Goal: Task Accomplishment & Management: Complete application form

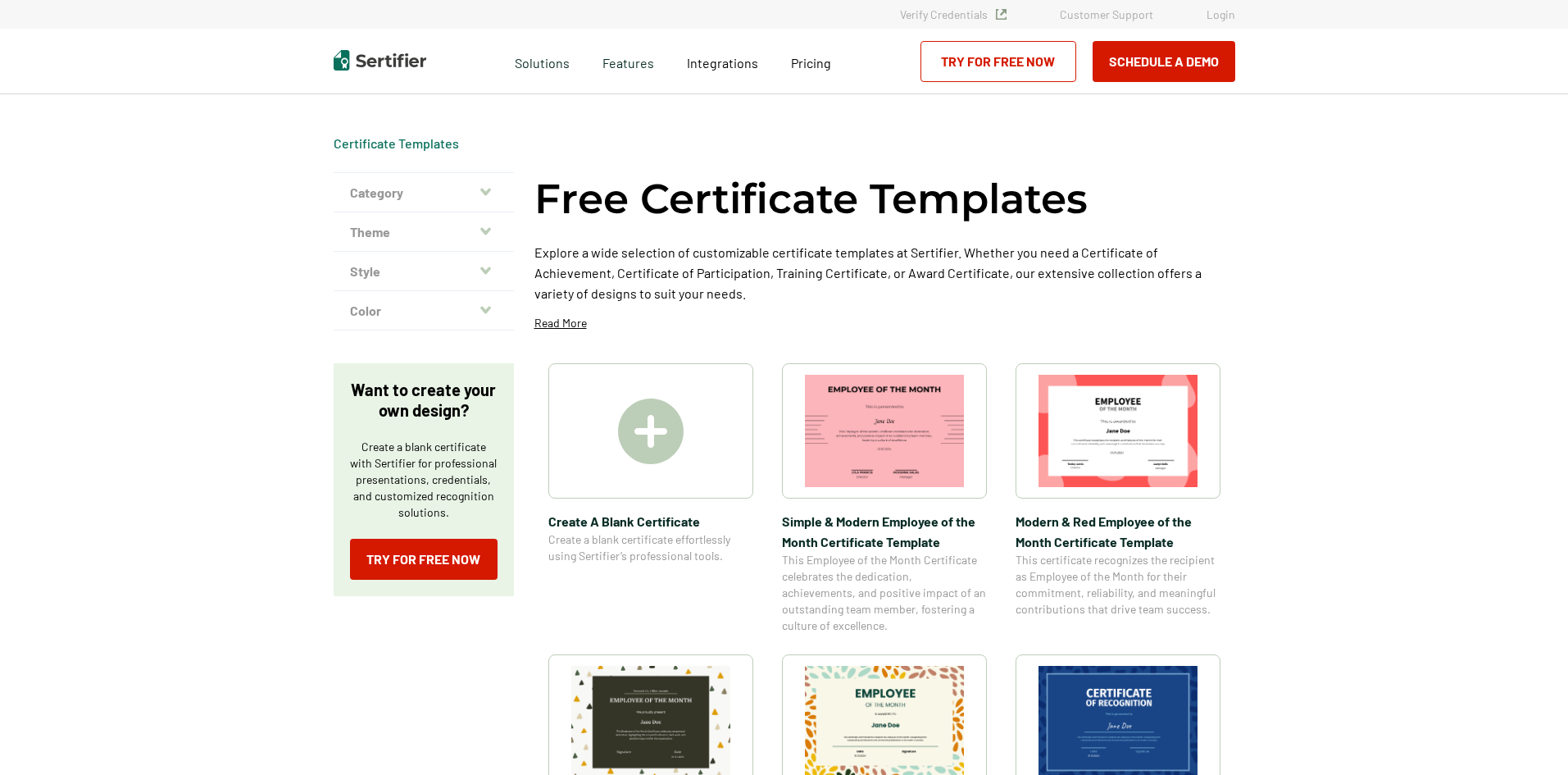
click at [638, 420] on img at bounding box center [651, 431] width 65 height 65
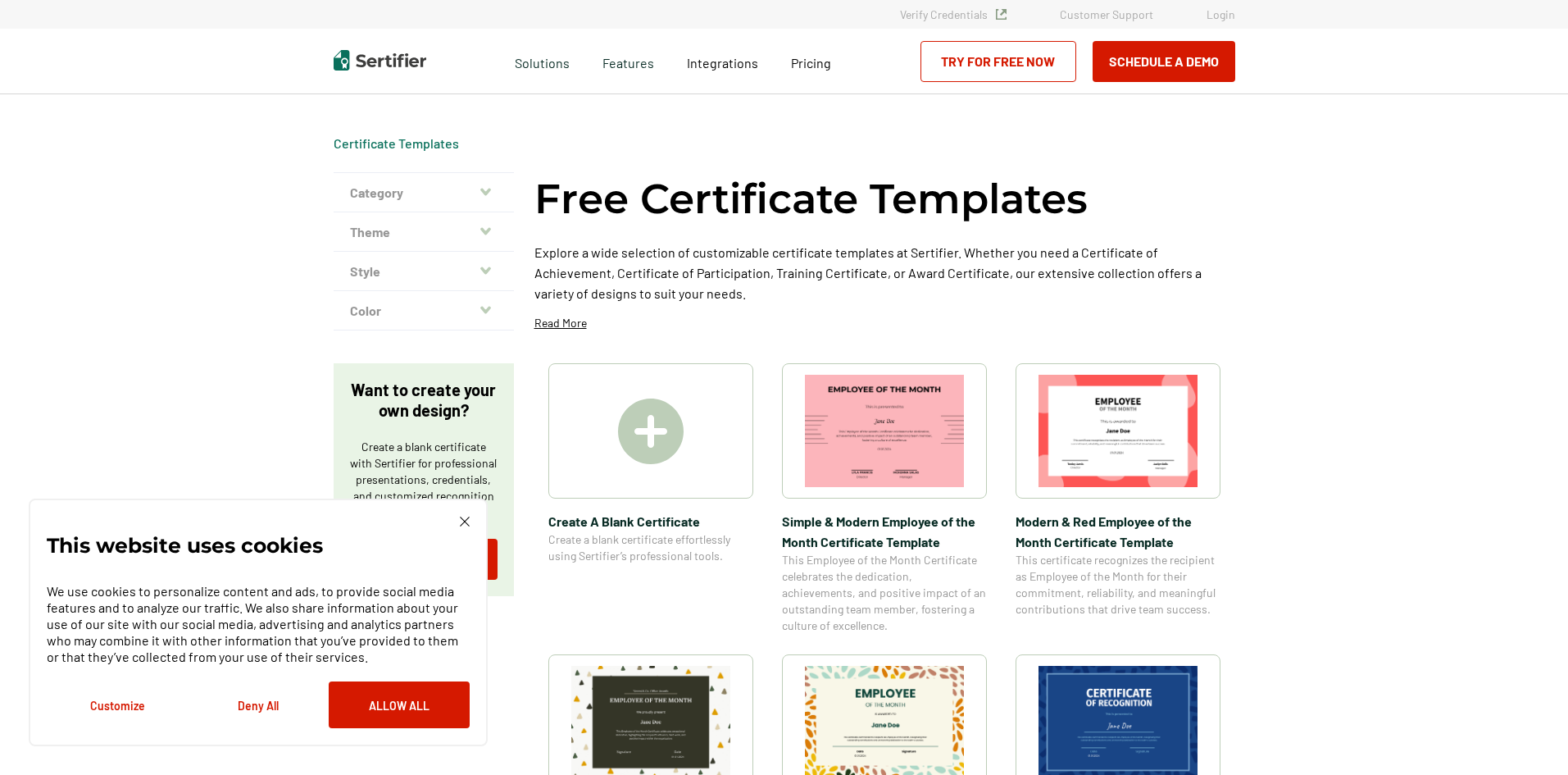
click at [658, 420] on img at bounding box center [651, 431] width 65 height 65
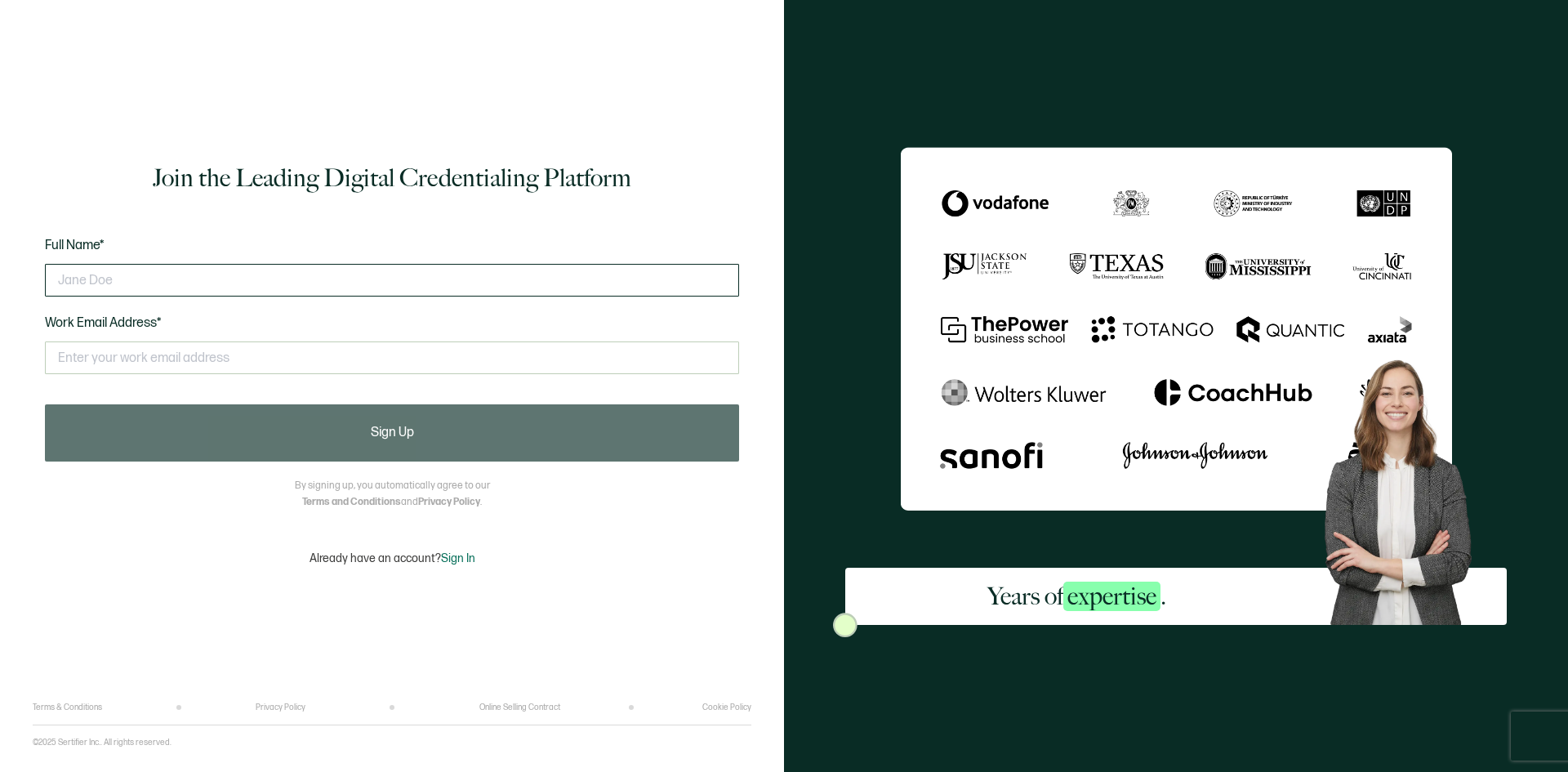
click at [463, 272] on input "text" at bounding box center [392, 280] width 694 height 33
type input "Z"
type input "Nabil Ismael"
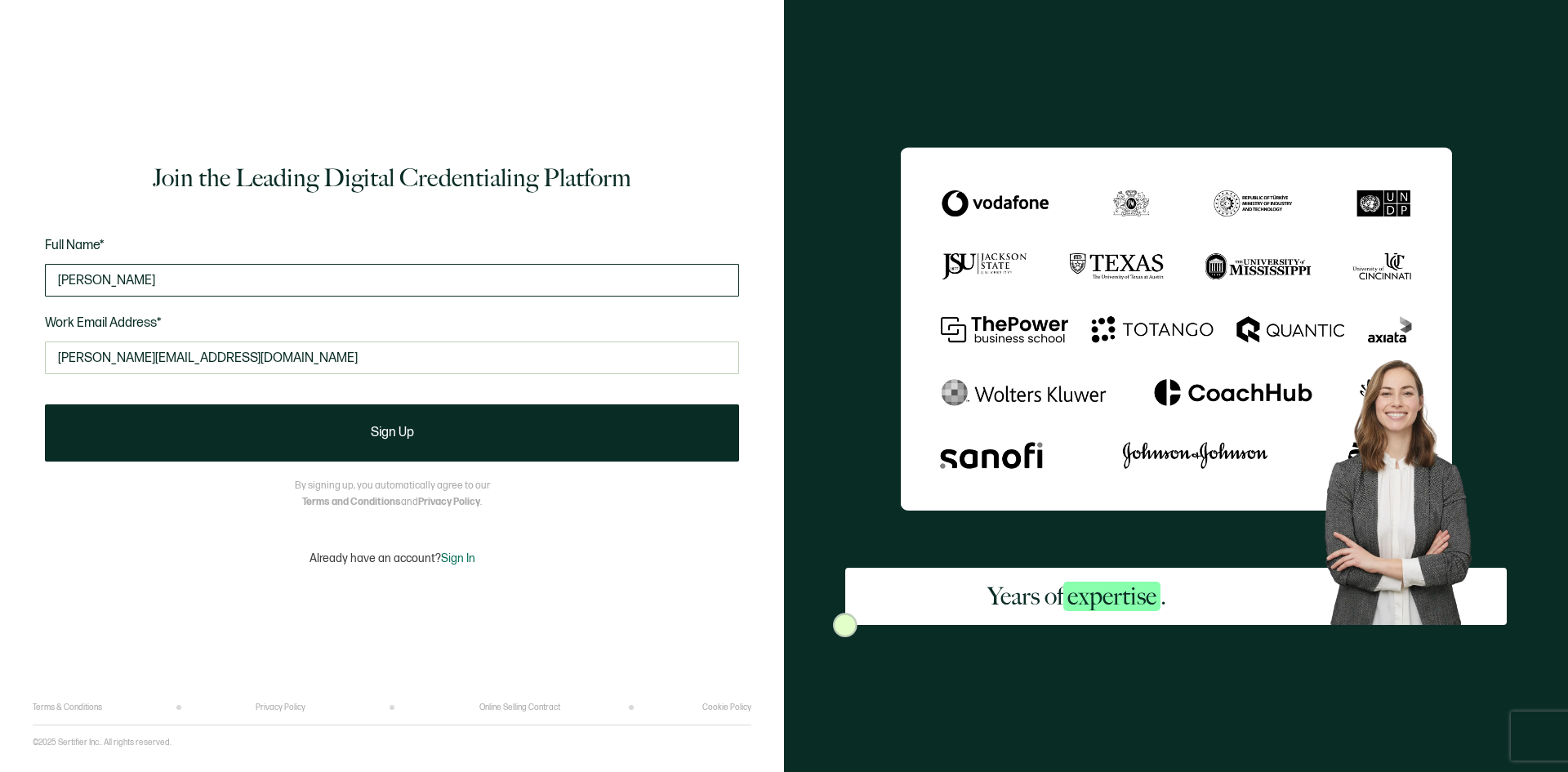
type input "nabil@elaketech.com"
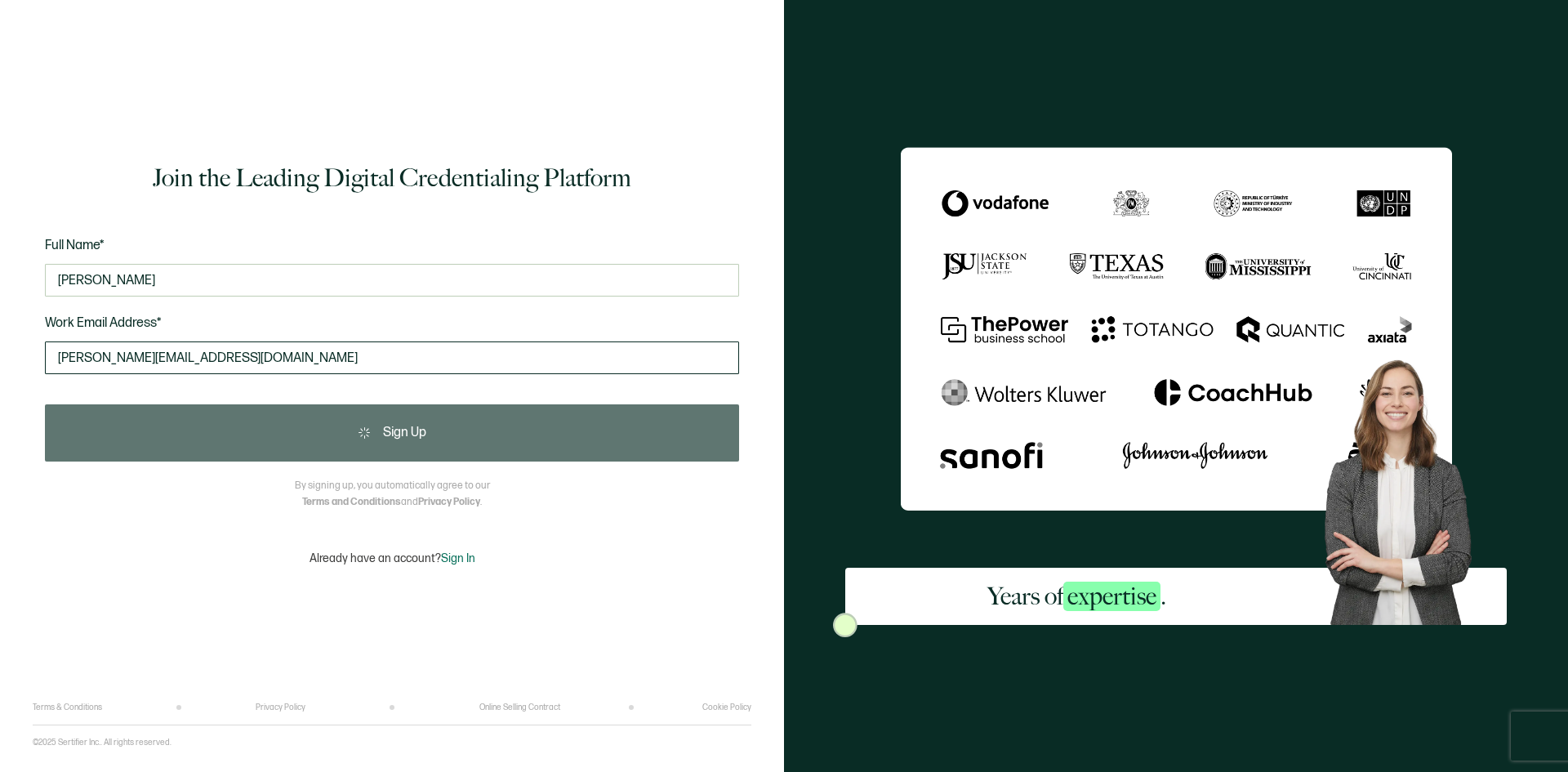
click at [310, 365] on input "nabil@elaketech.com" at bounding box center [392, 357] width 694 height 33
